Goal: Task Accomplishment & Management: Manage account settings

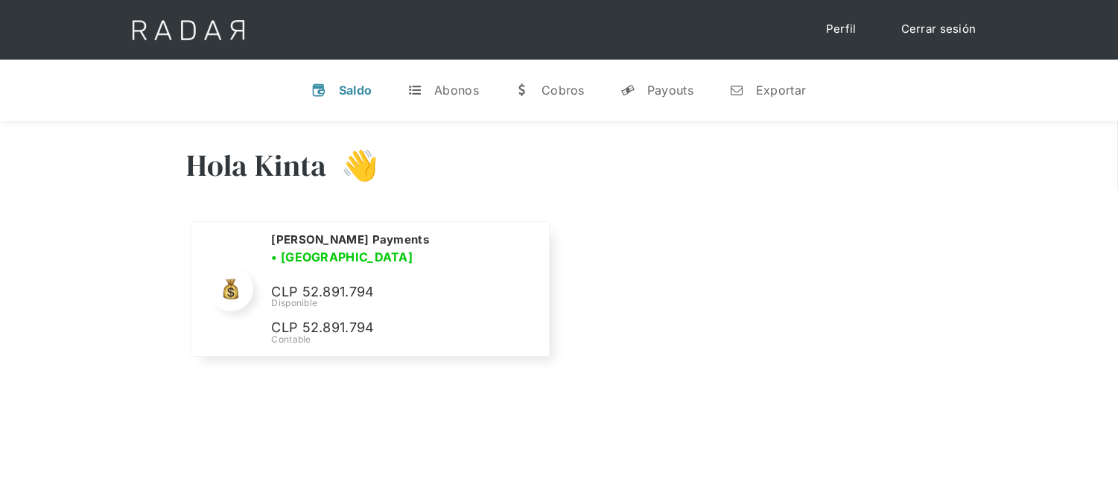
click at [922, 39] on link "Cerrar sesión" at bounding box center [939, 29] width 105 height 29
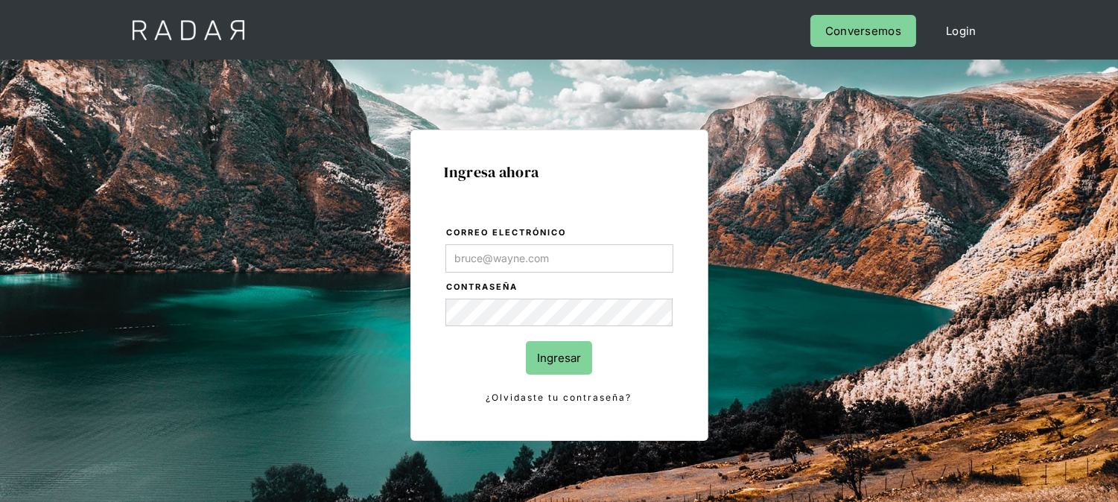
type input "[EMAIL_ADDRESS][DOMAIN_NAME]"
click at [542, 352] on input "Ingresar" at bounding box center [559, 358] width 66 height 34
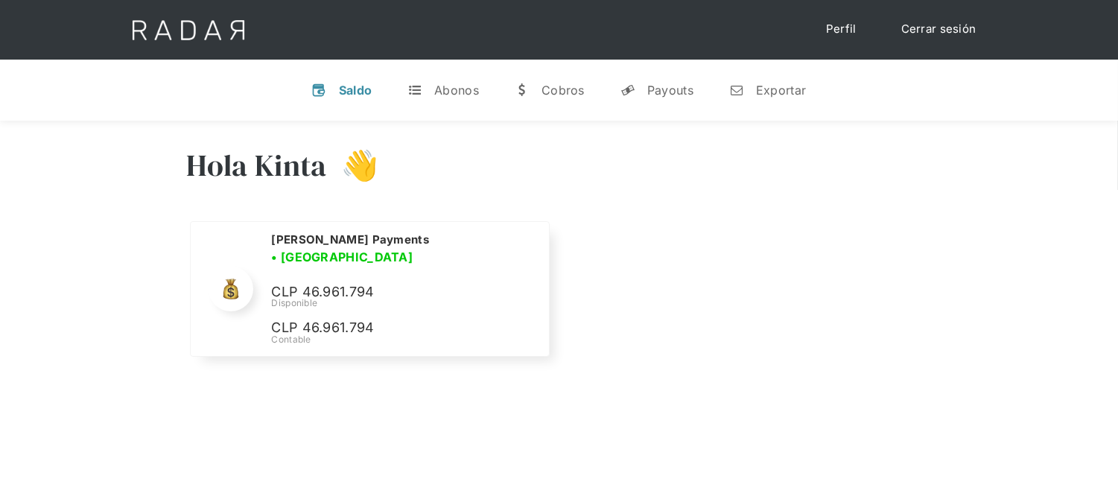
click at [918, 31] on link "Cerrar sesión" at bounding box center [939, 29] width 105 height 29
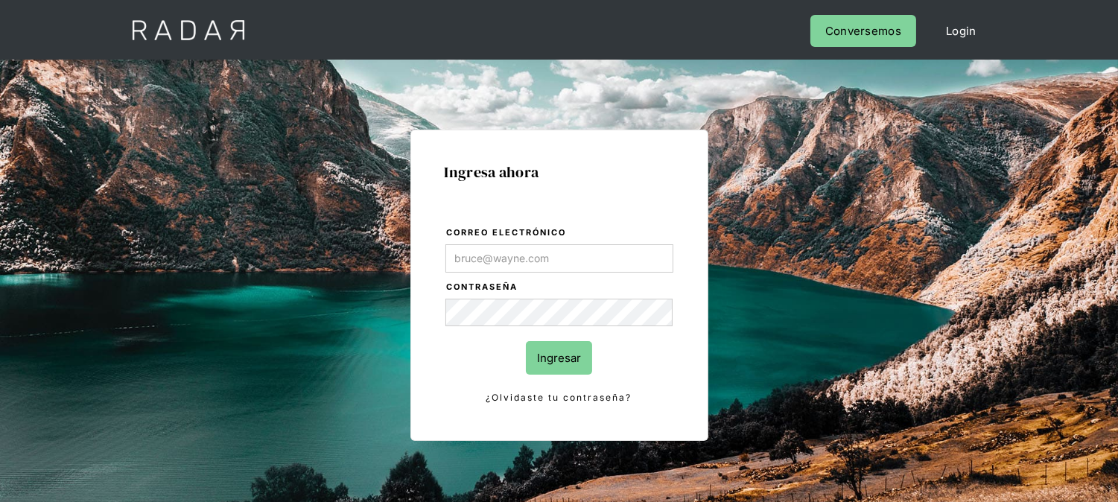
type input "[EMAIL_ADDRESS][DOMAIN_NAME]"
click at [571, 379] on form "Correo electrónico kinta.morioka@monnetpayments.com Contraseña Ingresar ¿Olvida…" at bounding box center [559, 316] width 229 height 182
click at [571, 374] on input "Ingresar" at bounding box center [559, 358] width 66 height 34
